Goal: Task Accomplishment & Management: Complete application form

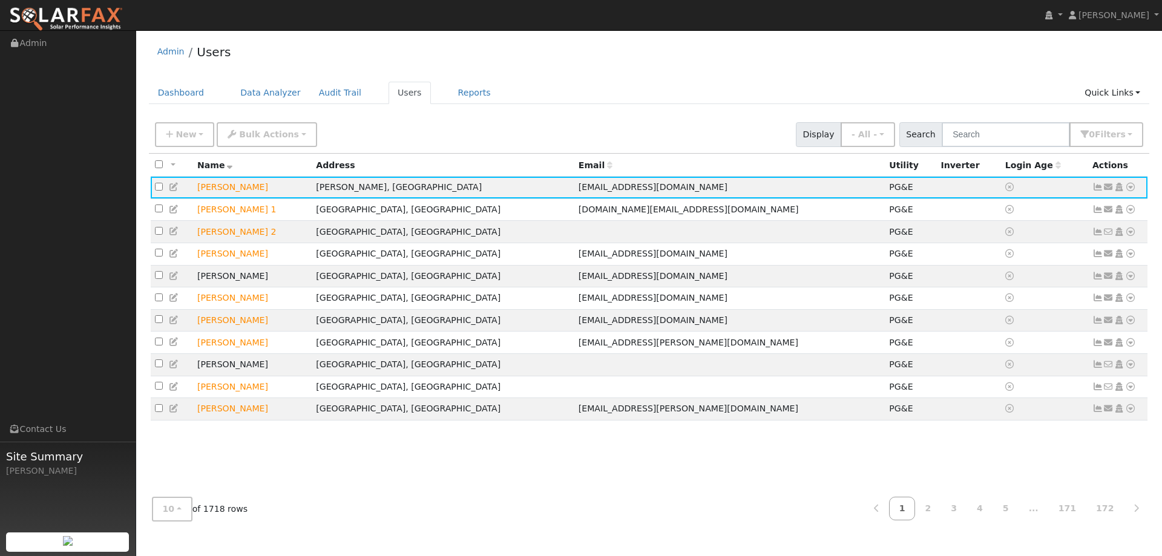
click at [981, 113] on div "Dashboard Data Analyzer Audit Trail Users Reports Quick Links Quick Add Quick C…" at bounding box center [649, 99] width 1001 height 34
click at [1002, 136] on input "text" at bounding box center [1005, 134] width 128 height 25
click at [185, 92] on link "Dashboard" at bounding box center [181, 93] width 65 height 22
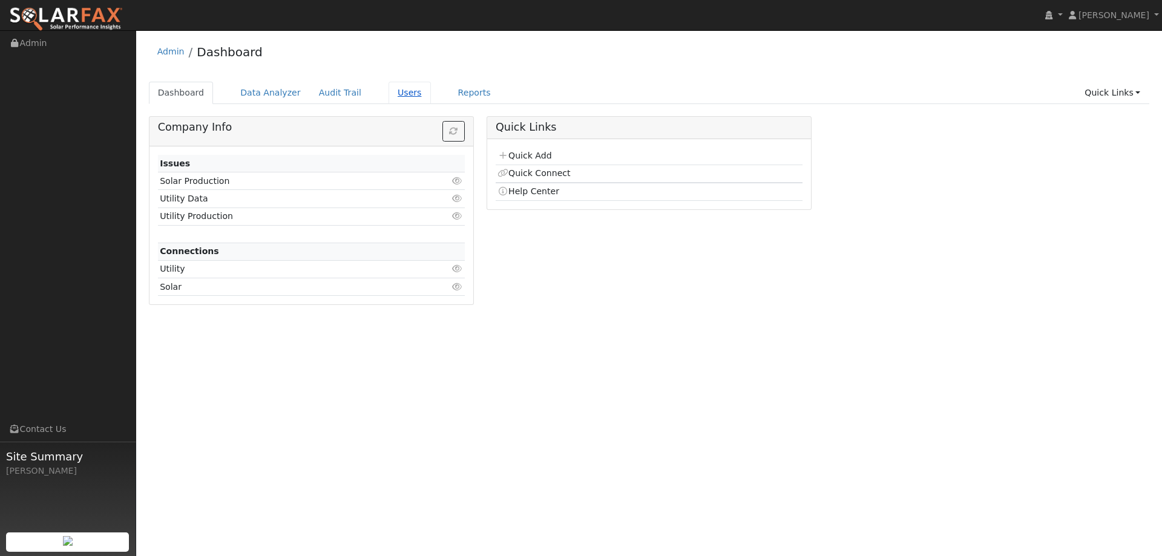
click at [388, 85] on link "Users" at bounding box center [409, 93] width 42 height 22
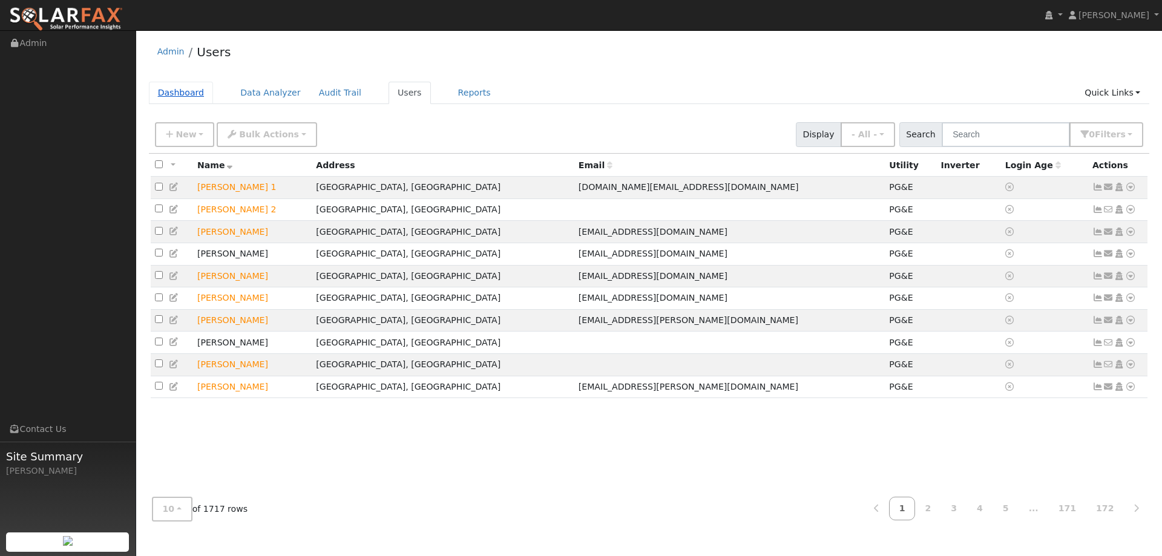
click at [158, 87] on link "Dashboard" at bounding box center [181, 93] width 65 height 22
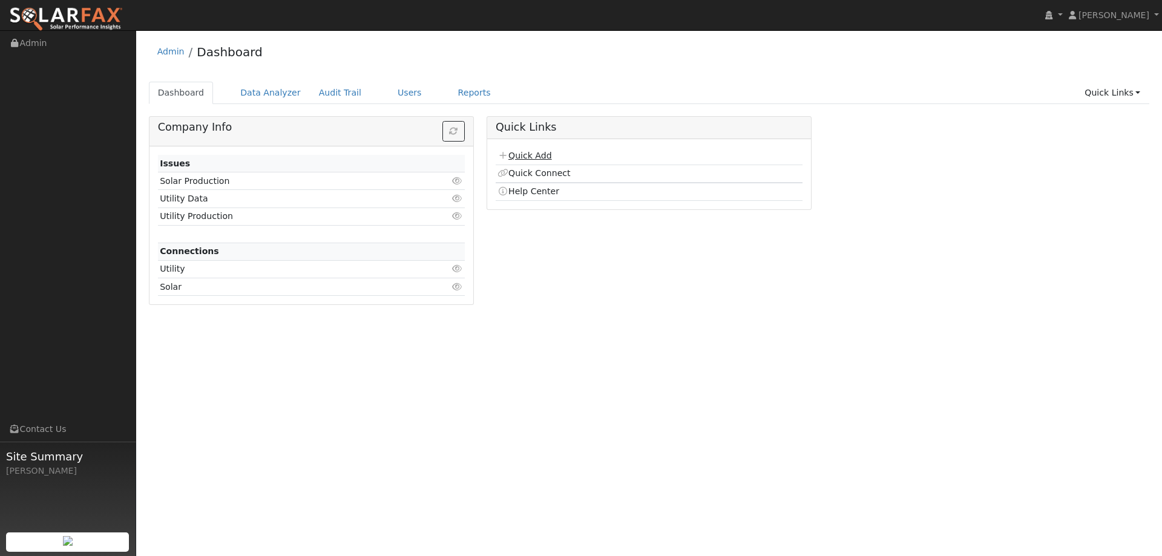
click at [515, 152] on link "Quick Add" at bounding box center [524, 156] width 54 height 10
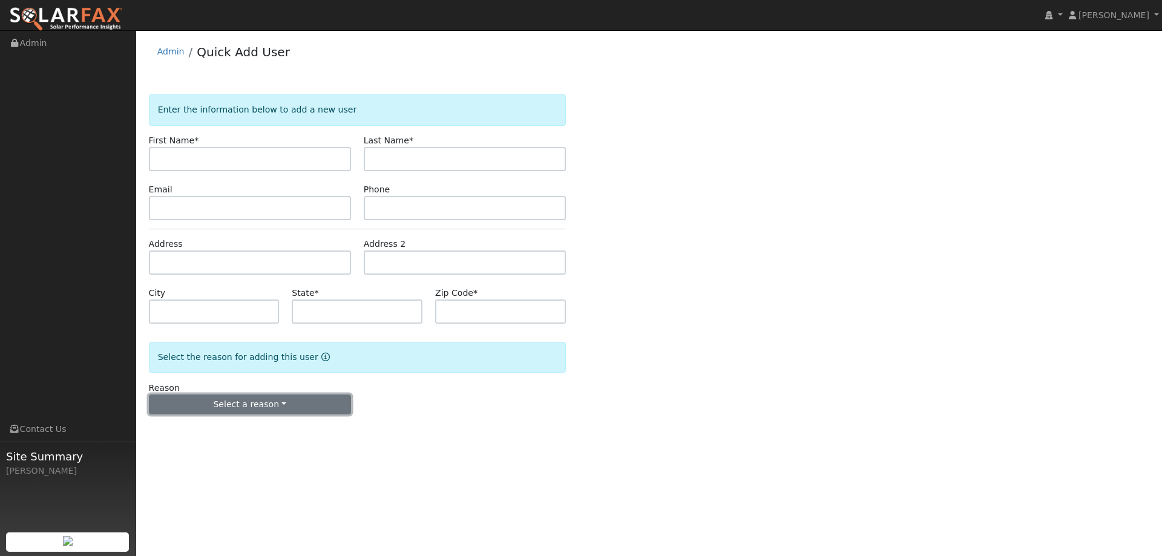
click at [335, 399] on button "Select a reason" at bounding box center [250, 404] width 202 height 21
click at [238, 431] on link "New lead" at bounding box center [216, 429] width 134 height 17
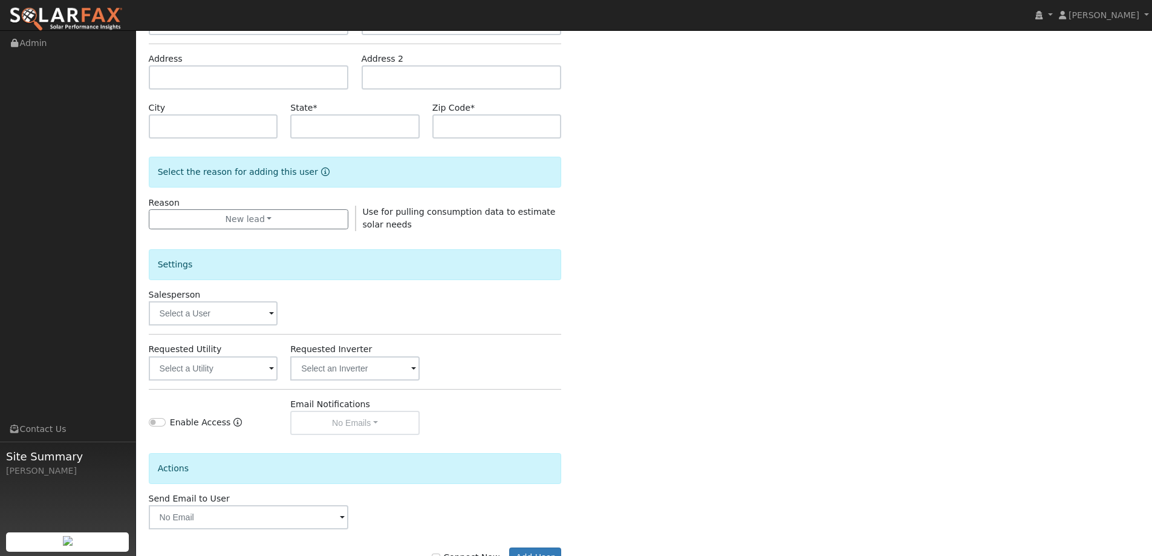
scroll to position [227, 0]
